Goal: Navigation & Orientation: Find specific page/section

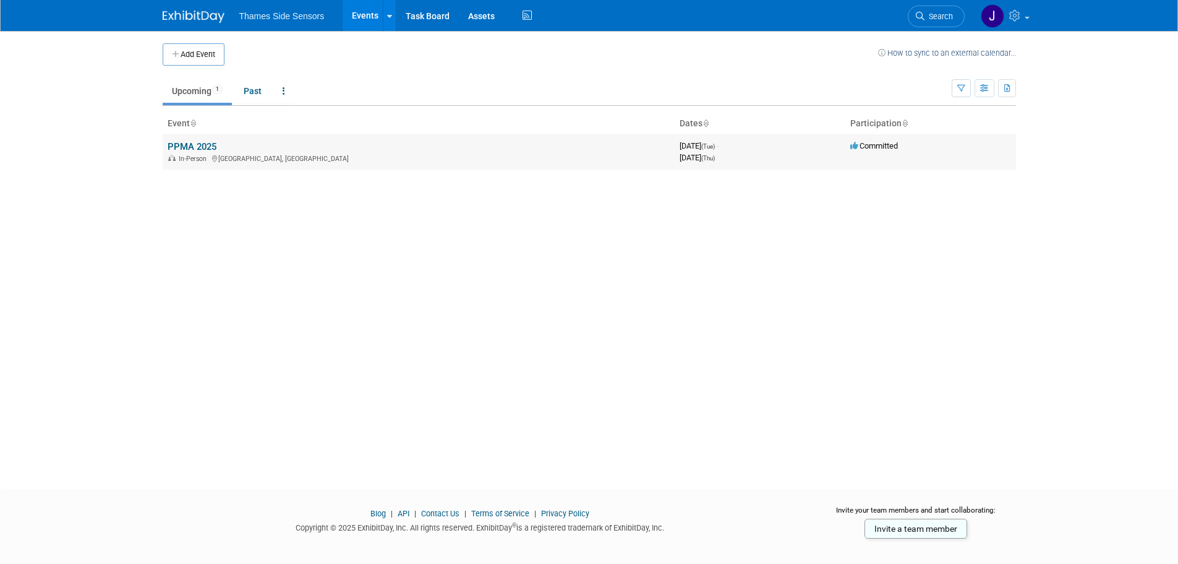
click at [199, 144] on link "PPMA 2025" at bounding box center [192, 146] width 49 height 11
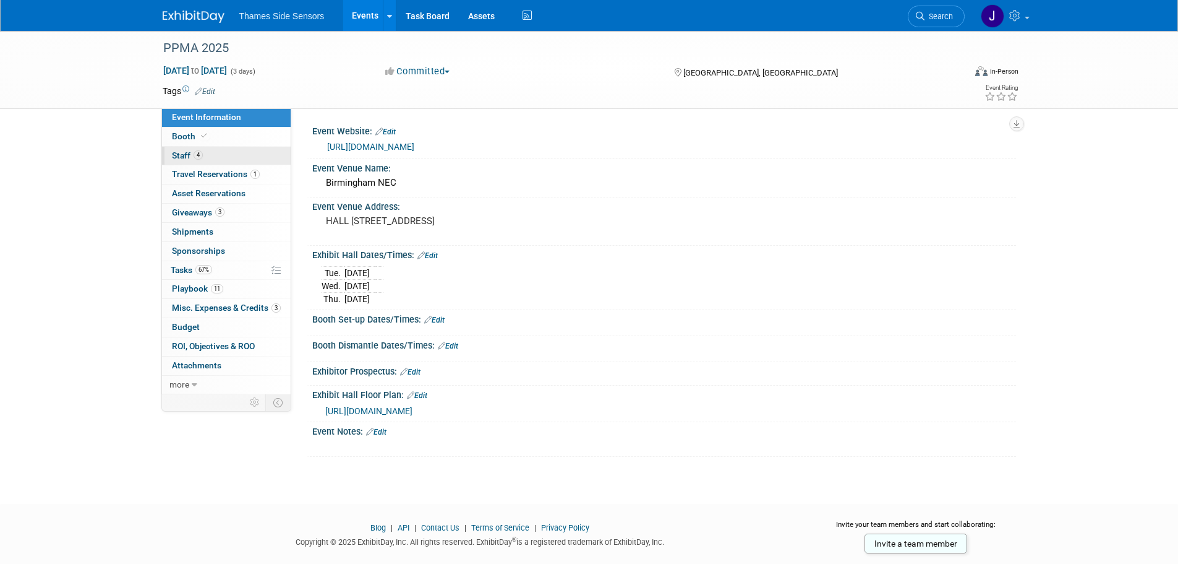
click at [221, 160] on link "4 Staff 4" at bounding box center [226, 156] width 129 height 19
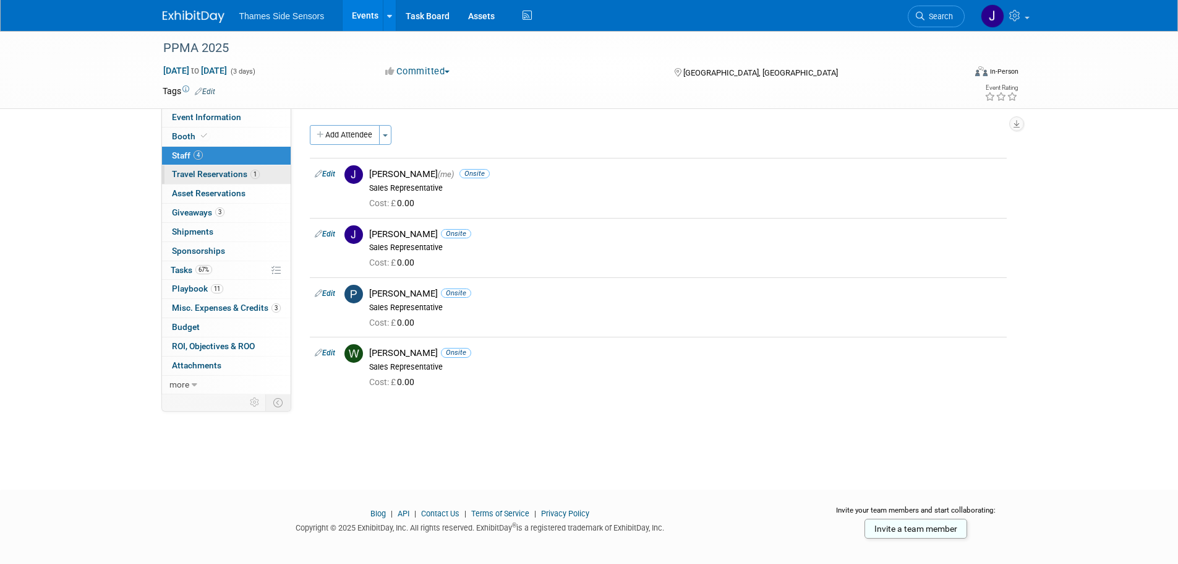
click at [225, 170] on span "Travel Reservations 1" at bounding box center [216, 174] width 88 height 10
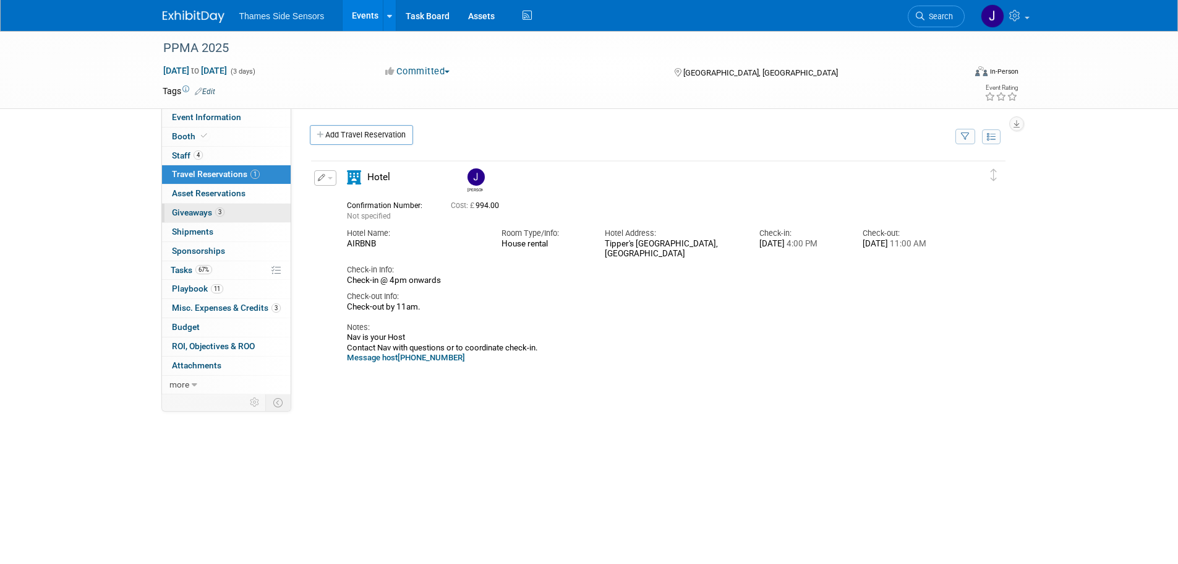
click at [201, 218] on link "3 Giveaways 3" at bounding box center [226, 213] width 129 height 19
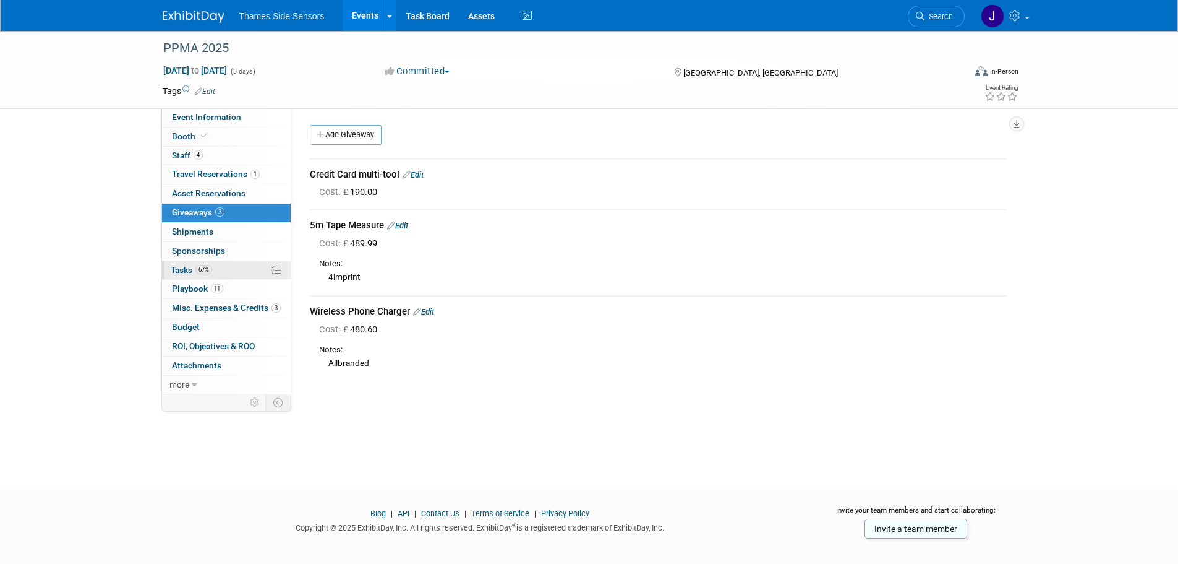
click at [222, 276] on link "67% Tasks 67%" at bounding box center [226, 270] width 129 height 19
